Goal: Task Accomplishment & Management: Use online tool/utility

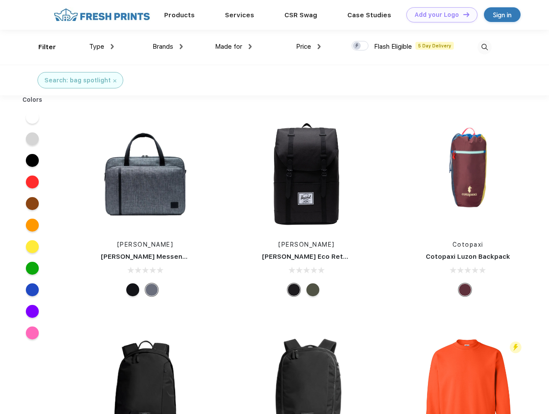
scroll to position [0, 0]
click at [439, 15] on link "Add your Logo Design Tool" at bounding box center [441, 14] width 71 height 15
click at [0, 0] on div "Design Tool" at bounding box center [0, 0] width 0 height 0
click at [462, 14] on link "Add your Logo Design Tool" at bounding box center [441, 14] width 71 height 15
click at [41, 47] on div "Filter" at bounding box center [47, 47] width 18 height 10
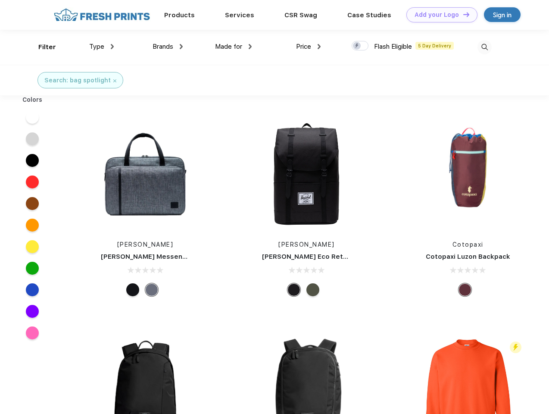
click at [102, 47] on span "Type" at bounding box center [96, 47] width 15 height 8
click at [168, 47] on span "Brands" at bounding box center [163, 47] width 21 height 8
click at [234, 47] on span "Made for" at bounding box center [228, 47] width 27 height 8
click at [309, 47] on span "Price" at bounding box center [303, 47] width 15 height 8
click at [360, 46] on div at bounding box center [360, 45] width 17 height 9
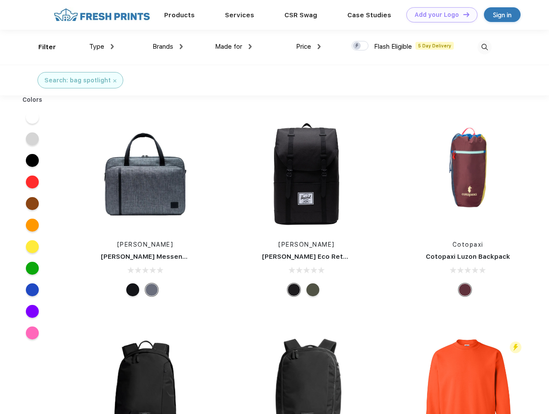
click at [357, 46] on input "checkbox" at bounding box center [355, 44] width 6 height 6
click at [484, 47] on img at bounding box center [484, 47] width 14 height 14
